Goal: Information Seeking & Learning: Learn about a topic

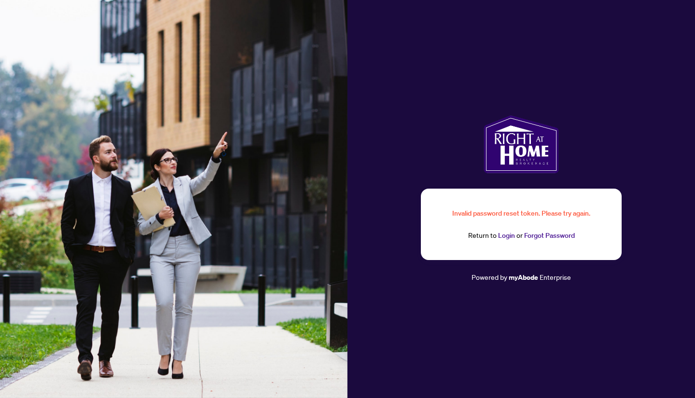
click at [504, 237] on link "Login" at bounding box center [506, 235] width 17 height 9
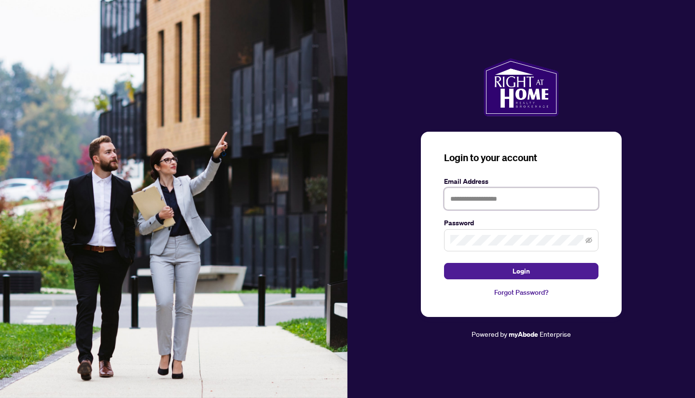
type input "**********"
click at [592, 240] on span at bounding box center [521, 240] width 155 height 22
click at [591, 241] on icon "eye-invisible" at bounding box center [589, 240] width 7 height 7
click at [530, 265] on span "Login" at bounding box center [521, 271] width 17 height 15
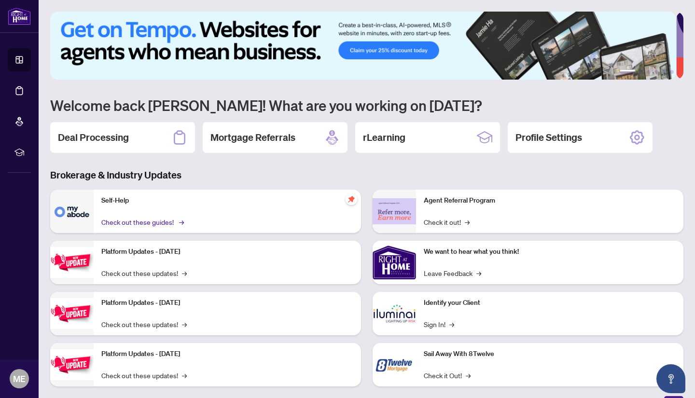
click at [175, 219] on link "Check out these guides! →" at bounding box center [141, 222] width 81 height 11
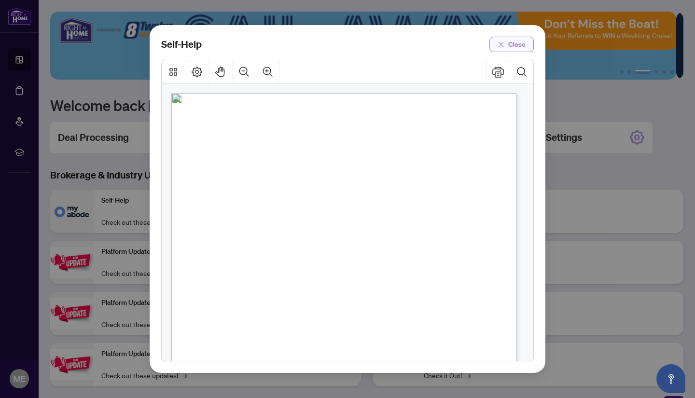
click at [506, 45] on button "Close" at bounding box center [512, 44] width 44 height 15
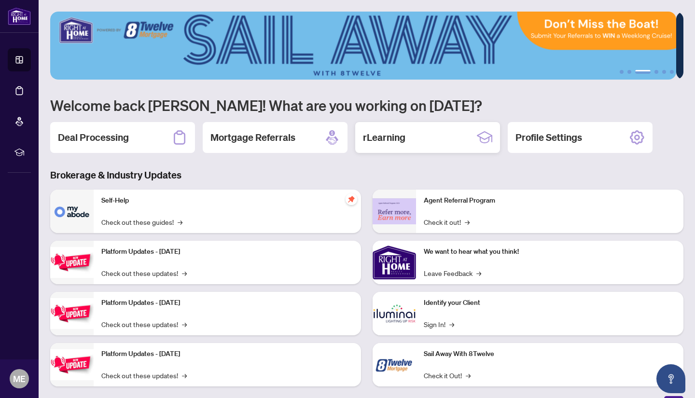
click at [384, 134] on h2 "rLearning" at bounding box center [384, 138] width 42 height 14
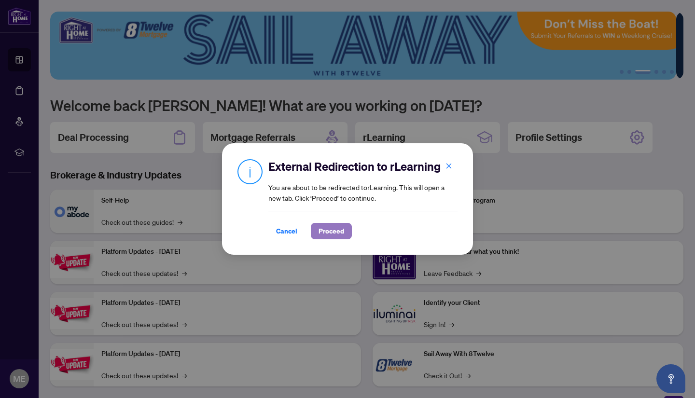
click at [341, 233] on span "Proceed" at bounding box center [332, 231] width 26 height 15
